Goal: Task Accomplishment & Management: Manage account settings

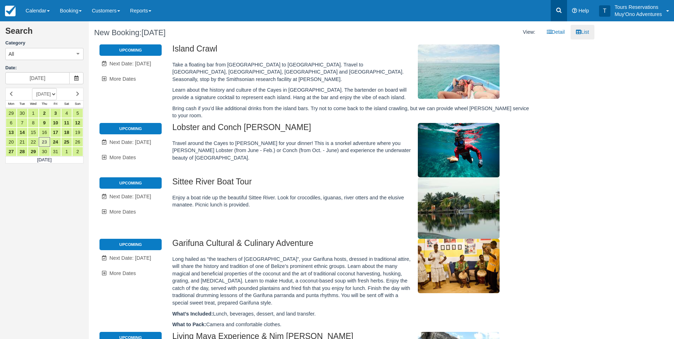
click at [558, 7] on icon at bounding box center [558, 10] width 7 height 7
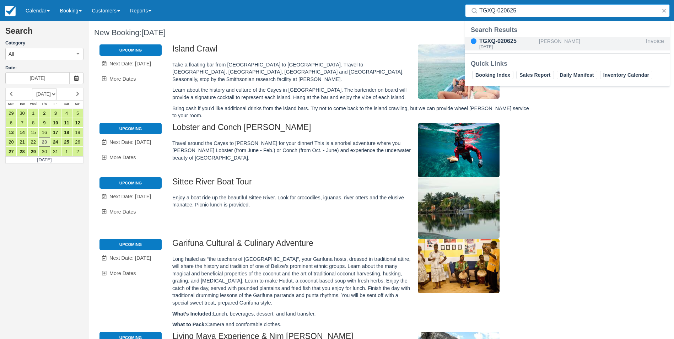
type input "TGXQ-020625"
click at [503, 44] on div "TGXQ-020625" at bounding box center [507, 41] width 57 height 9
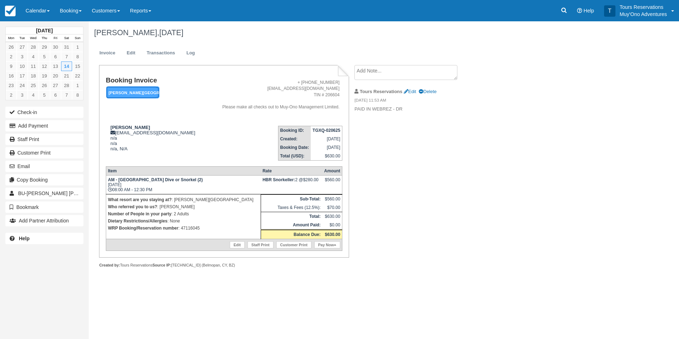
click at [150, 93] on em "Hopkins Bay Resort" at bounding box center [132, 92] width 53 height 12
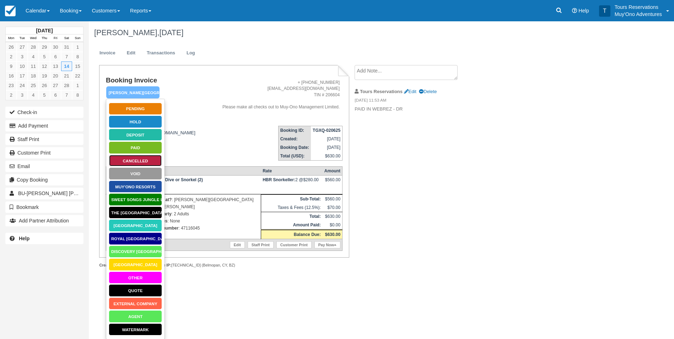
click at [140, 159] on link "Cancelled" at bounding box center [135, 161] width 53 height 12
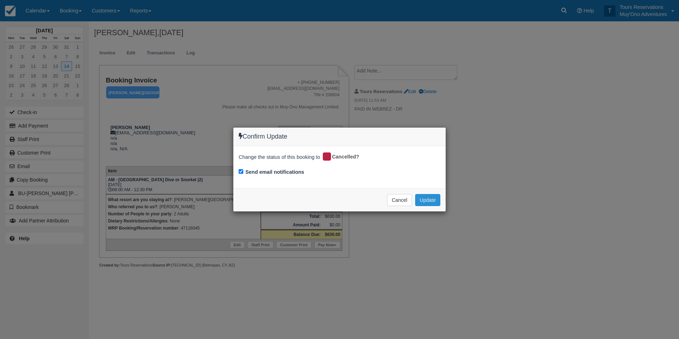
click at [433, 200] on button "Update" at bounding box center [427, 200] width 25 height 12
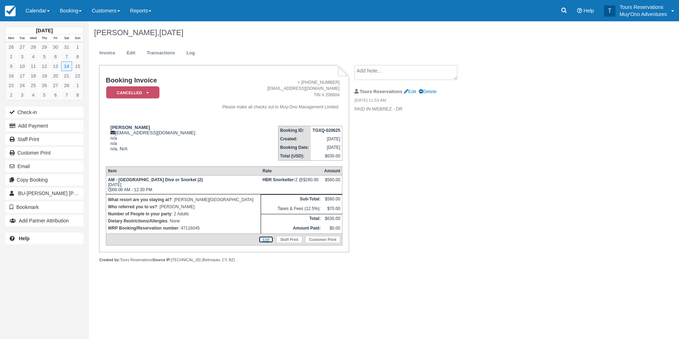
click at [270, 238] on link "Edit" at bounding box center [266, 239] width 15 height 7
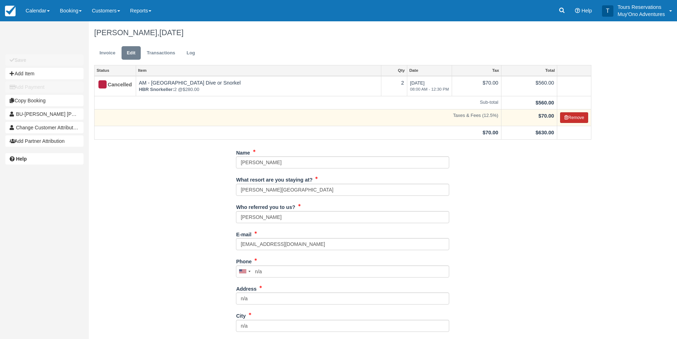
click at [570, 116] on button "Remove" at bounding box center [574, 117] width 28 height 11
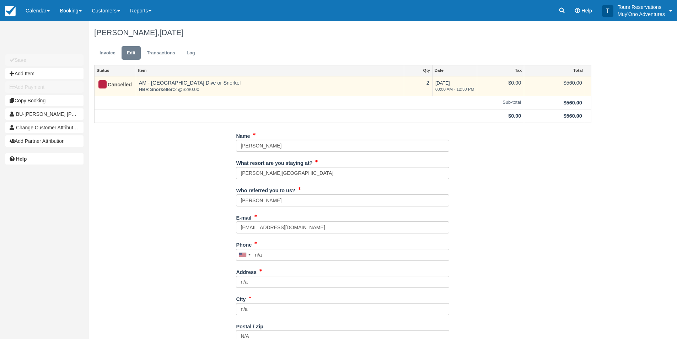
click at [166, 84] on td "AM - Belize Barrier Reef Dive or Snorkel HBR Snorkeller: 2 @ $280.00" at bounding box center [270, 86] width 268 height 20
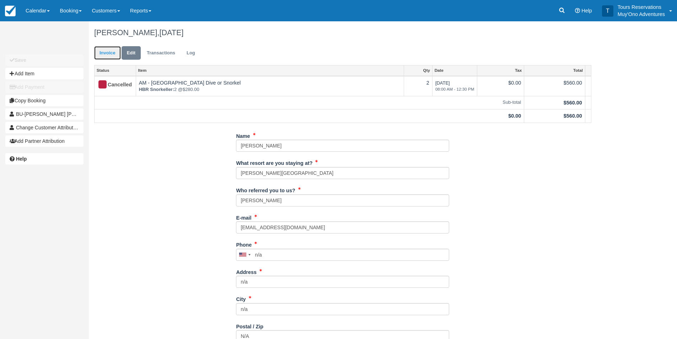
click at [105, 46] on link "Invoice" at bounding box center [107, 53] width 27 height 14
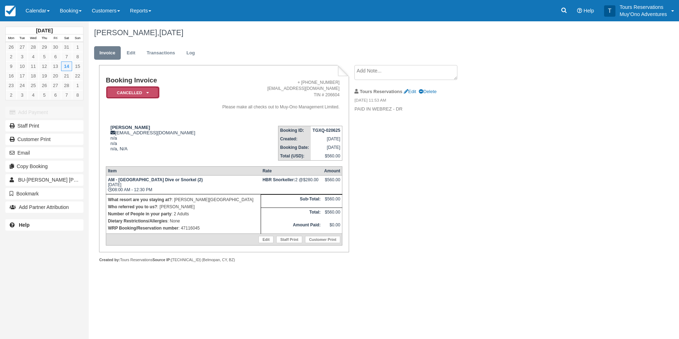
click at [141, 94] on em "Cancelled" at bounding box center [132, 92] width 53 height 12
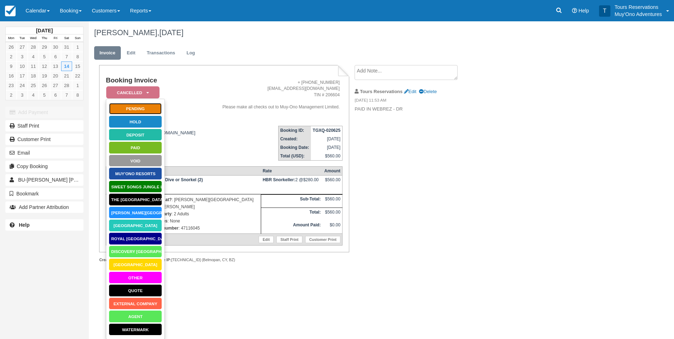
click at [139, 106] on link "Pending" at bounding box center [135, 109] width 53 height 12
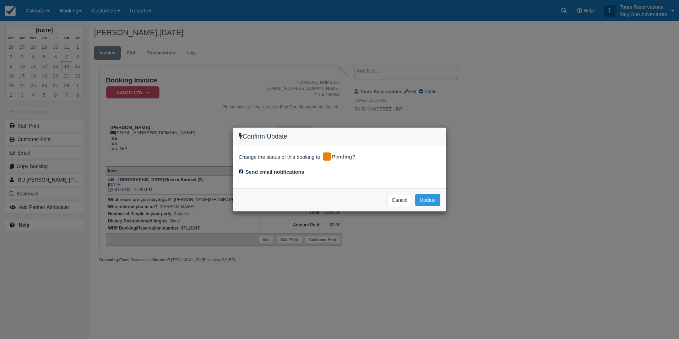
click at [242, 172] on input "Send email notifications" at bounding box center [241, 171] width 5 height 5
checkbox input "false"
click at [426, 200] on button "Update" at bounding box center [427, 200] width 25 height 12
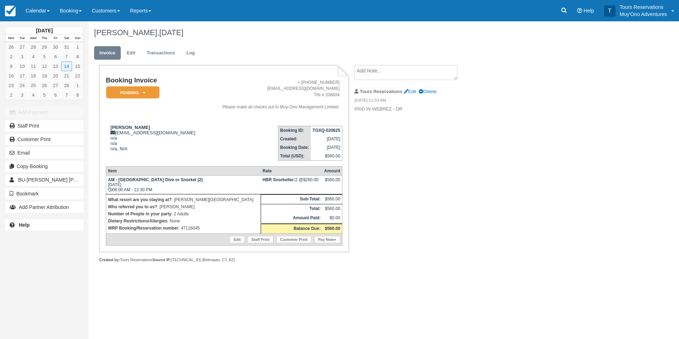
click at [149, 177] on strong "AM - Belize Barrier Reef Dive or Snorkel (2)" at bounding box center [155, 179] width 95 height 5
click at [238, 237] on link "Edit" at bounding box center [237, 239] width 15 height 7
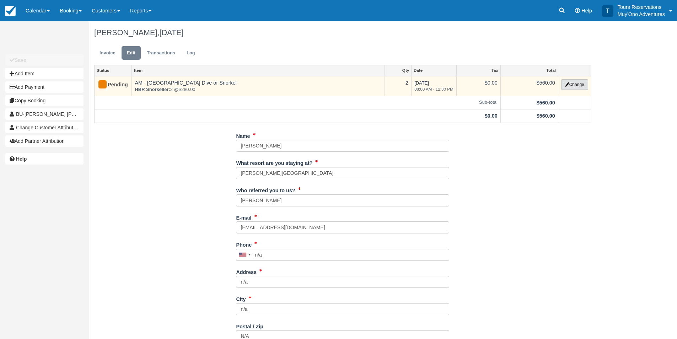
click at [572, 84] on button "Change" at bounding box center [574, 84] width 27 height 11
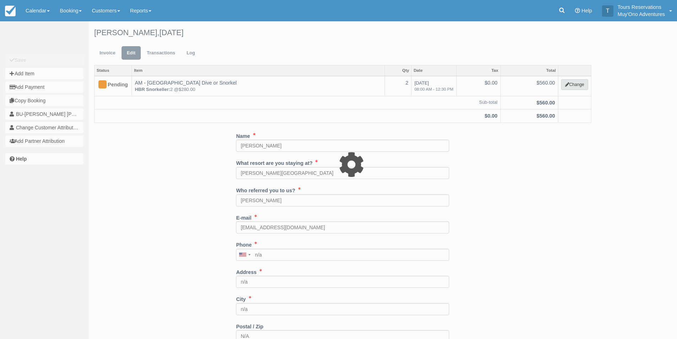
select select "64"
type input "560.00"
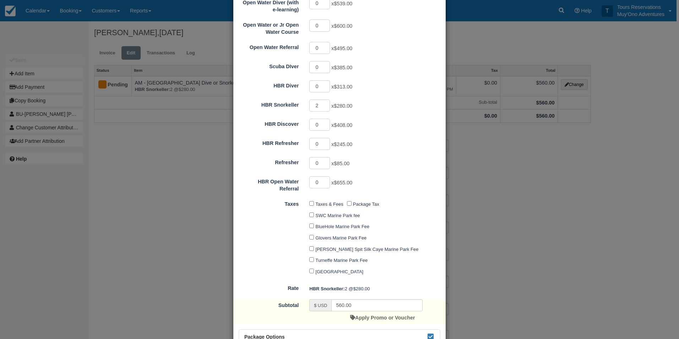
scroll to position [121, 0]
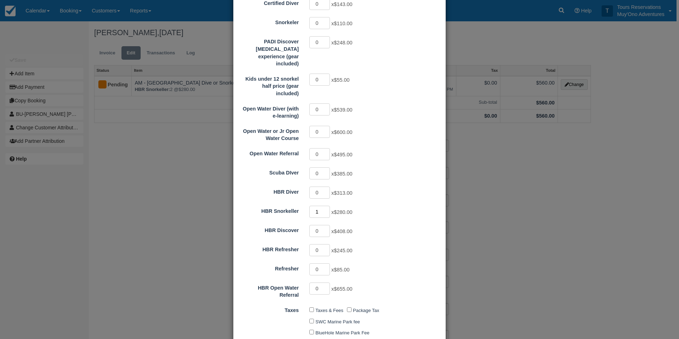
click at [324, 206] on input "1" at bounding box center [319, 212] width 21 height 12
type input "0"
click at [324, 206] on input "0" at bounding box center [319, 212] width 21 height 12
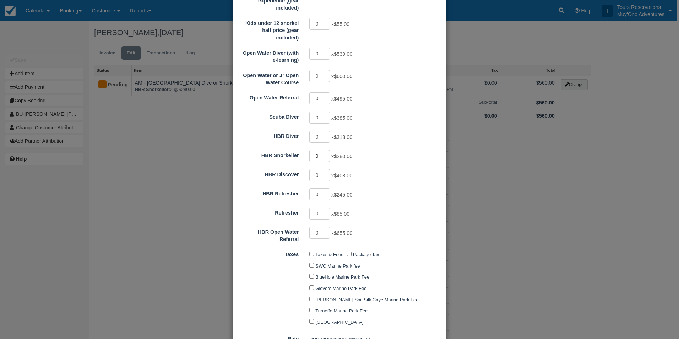
scroll to position [263, 0]
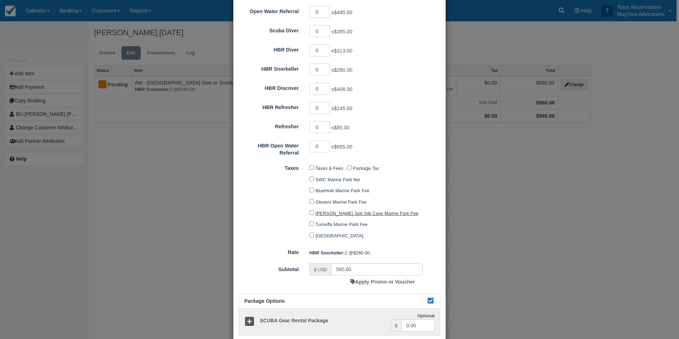
type input "0.00"
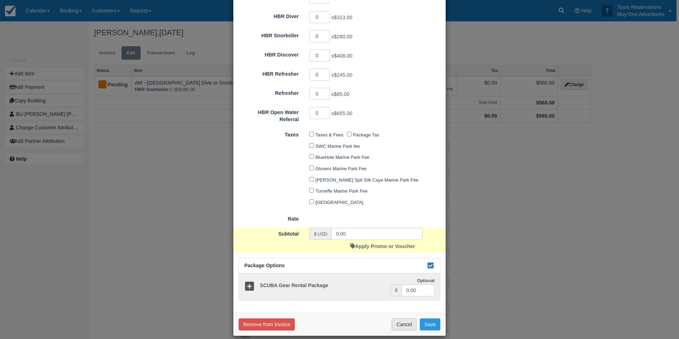
scroll to position [297, 0]
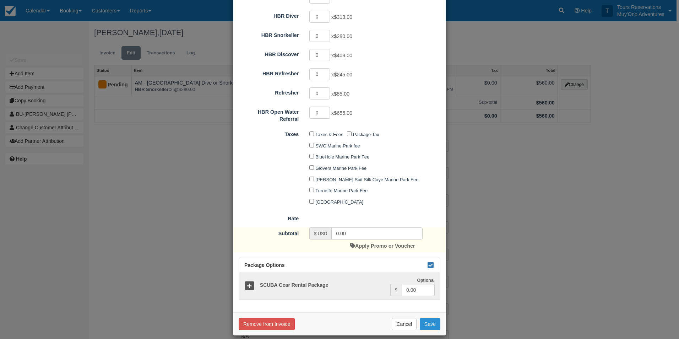
click at [428, 318] on button "Save" at bounding box center [430, 324] width 21 height 12
checkbox input "false"
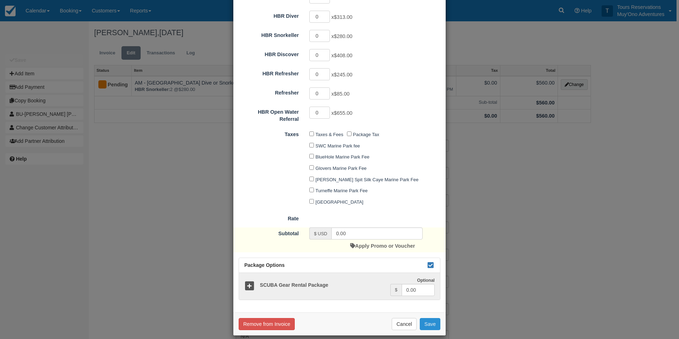
checkbox input "false"
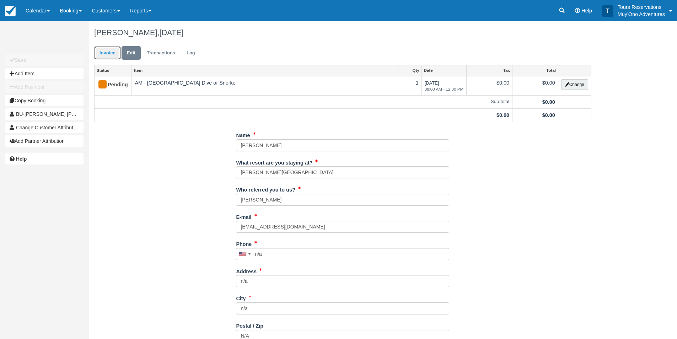
click at [107, 53] on link "Invoice" at bounding box center [107, 53] width 27 height 14
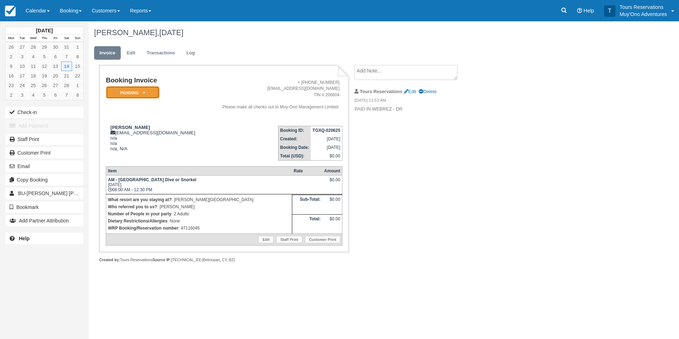
click at [144, 92] on icon at bounding box center [144, 93] width 2 height 4
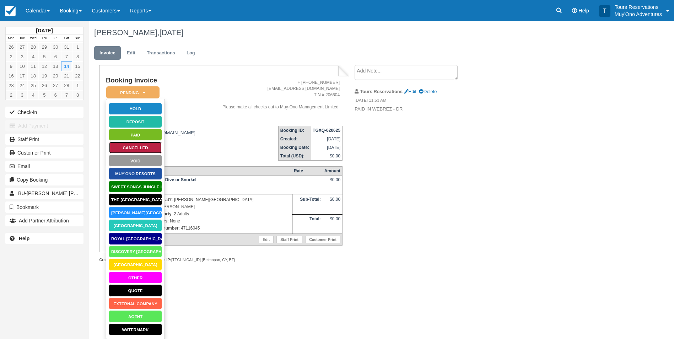
click at [142, 147] on link "Cancelled" at bounding box center [135, 147] width 53 height 12
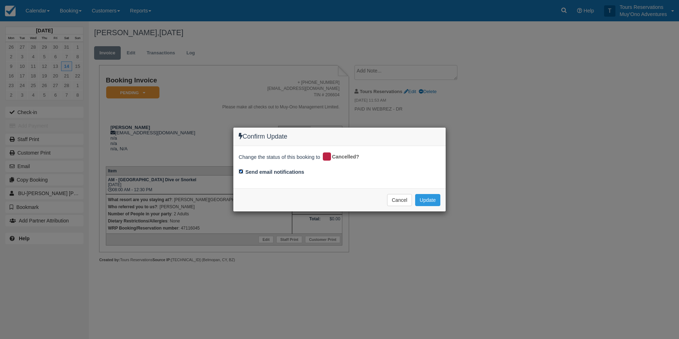
click at [243, 173] on input "Send email notifications" at bounding box center [241, 171] width 5 height 5
checkbox input "false"
click at [432, 200] on button "Update" at bounding box center [427, 200] width 25 height 12
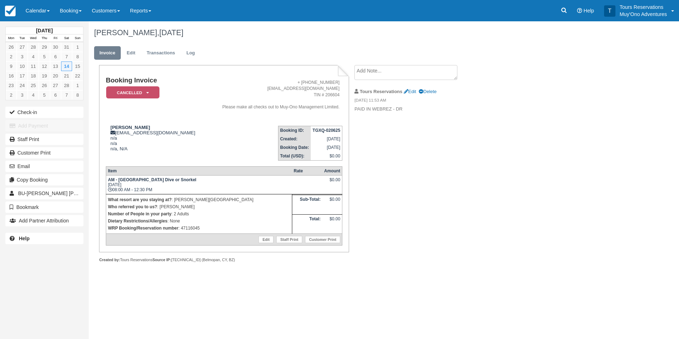
click at [409, 89] on span "Edit Delete" at bounding box center [420, 91] width 33 height 5
click at [409, 90] on link "Edit" at bounding box center [410, 91] width 12 height 5
type textarea "PAID IN WEBREZ - DR"
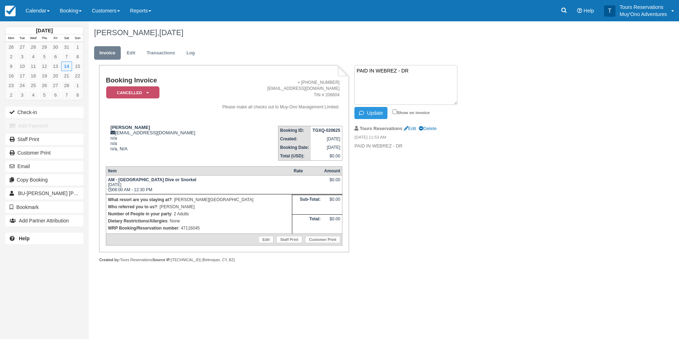
drag, startPoint x: 416, startPoint y: 79, endPoint x: 307, endPoint y: 60, distance: 110.7
click at [307, 60] on div "[PERSON_NAME], [DATE] Invoice Edit Transactions Log Booking Invoice Cancelled  …" at bounding box center [343, 149] width 509 height 257
click at [437, 129] on link "Delete" at bounding box center [428, 128] width 18 height 5
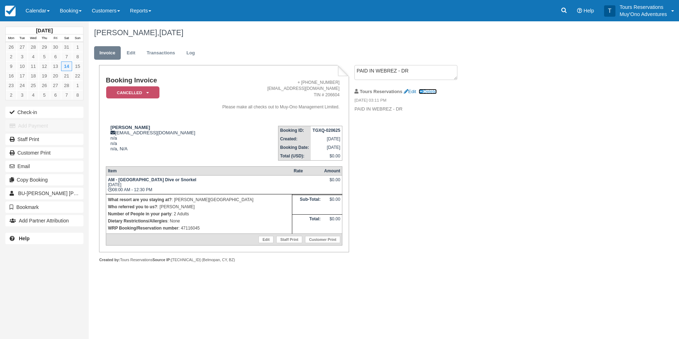
click at [430, 93] on link "Delete" at bounding box center [428, 91] width 18 height 5
